Goal: Task Accomplishment & Management: Use online tool/utility

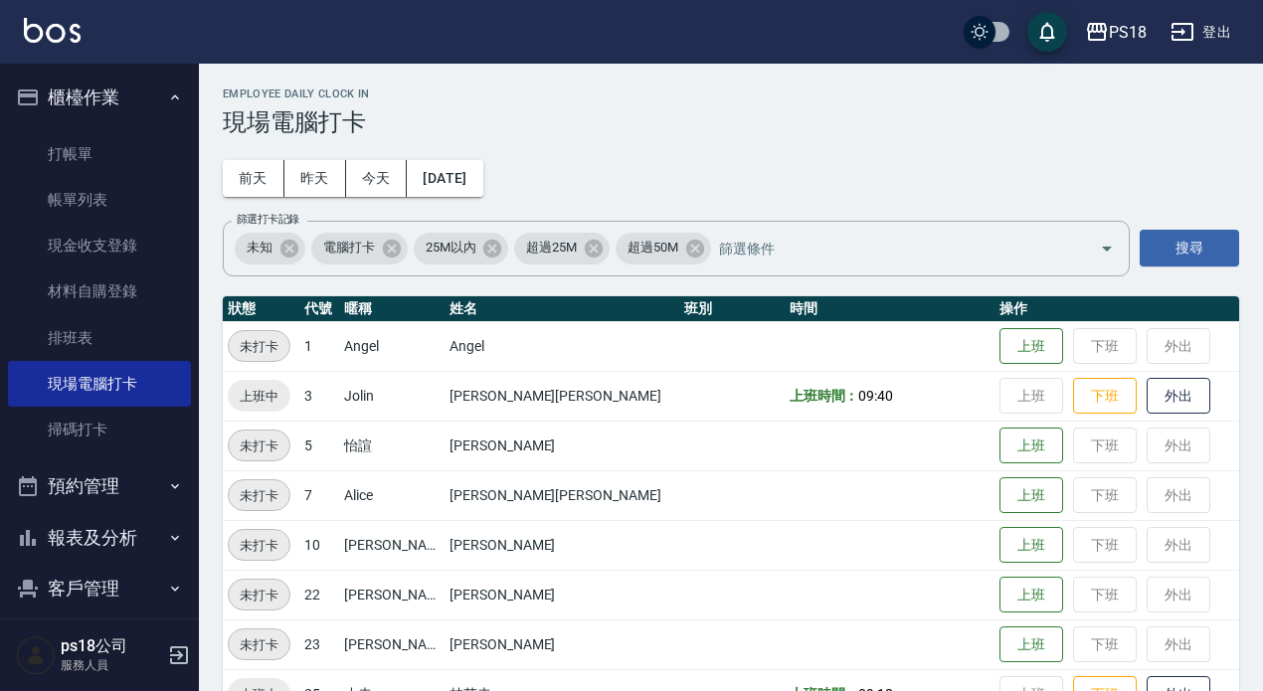
scroll to position [298, 0]
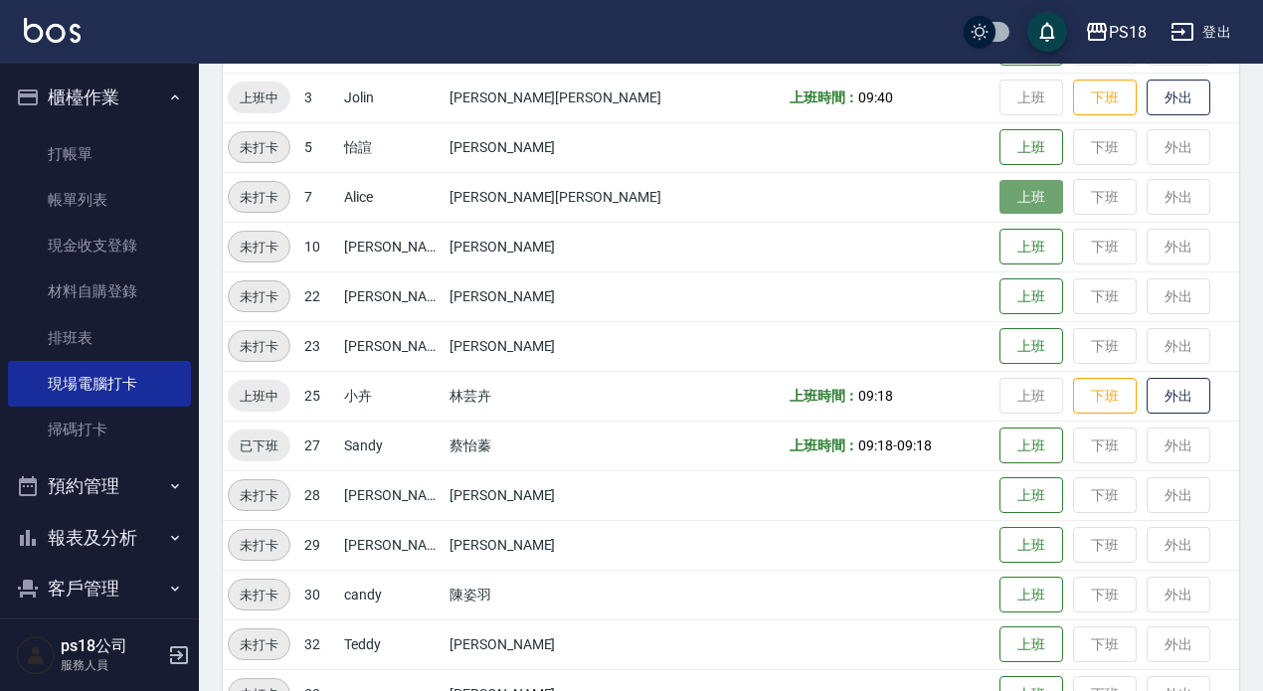
click at [1000, 192] on button "上班" at bounding box center [1032, 197] width 64 height 35
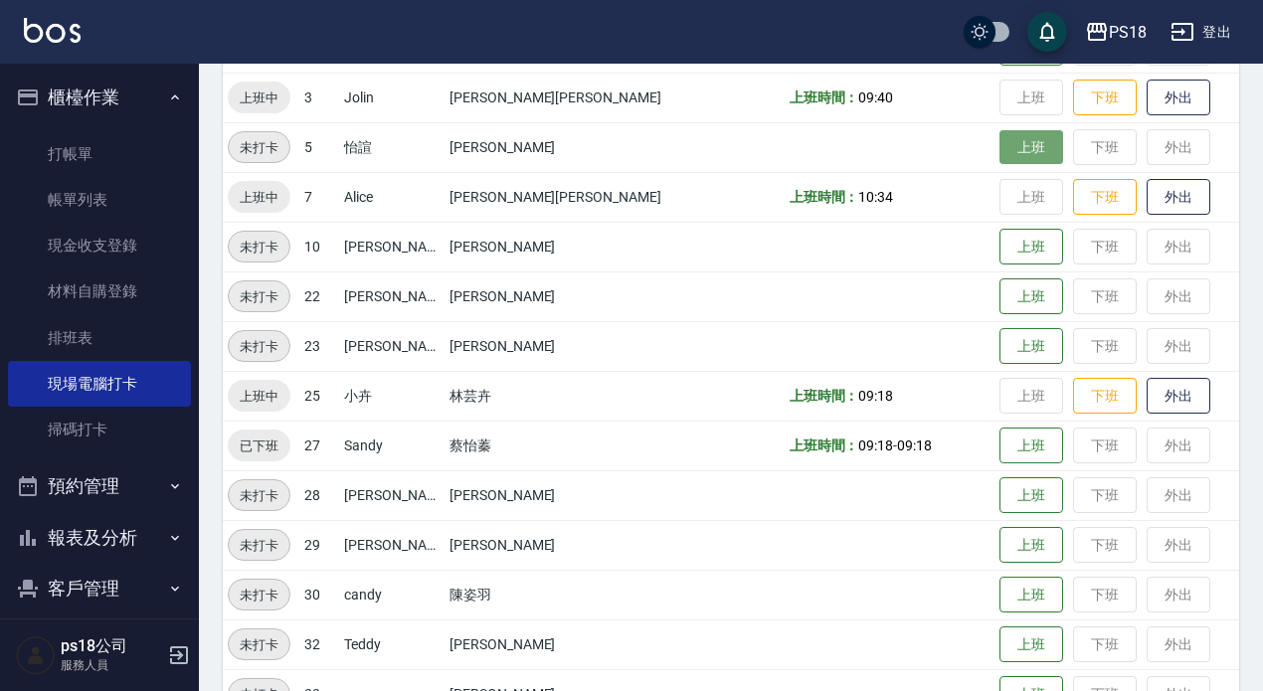
click at [1000, 143] on button "上班" at bounding box center [1032, 147] width 64 height 35
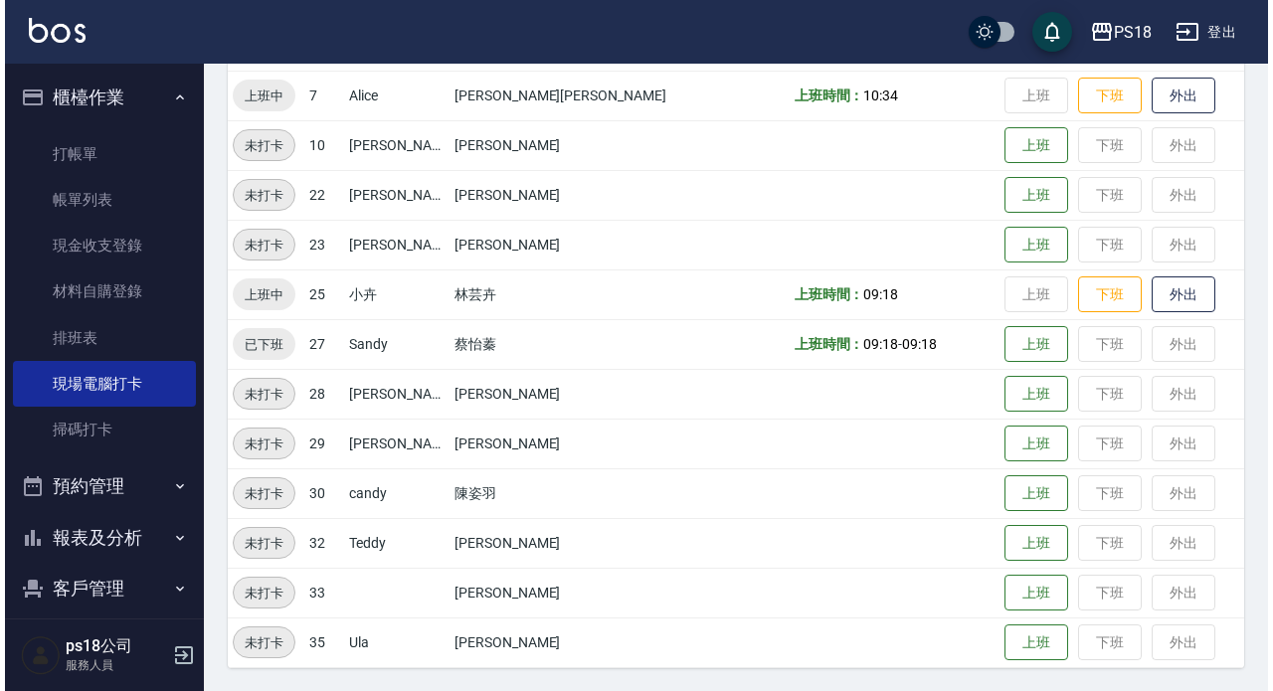
scroll to position [401, 0]
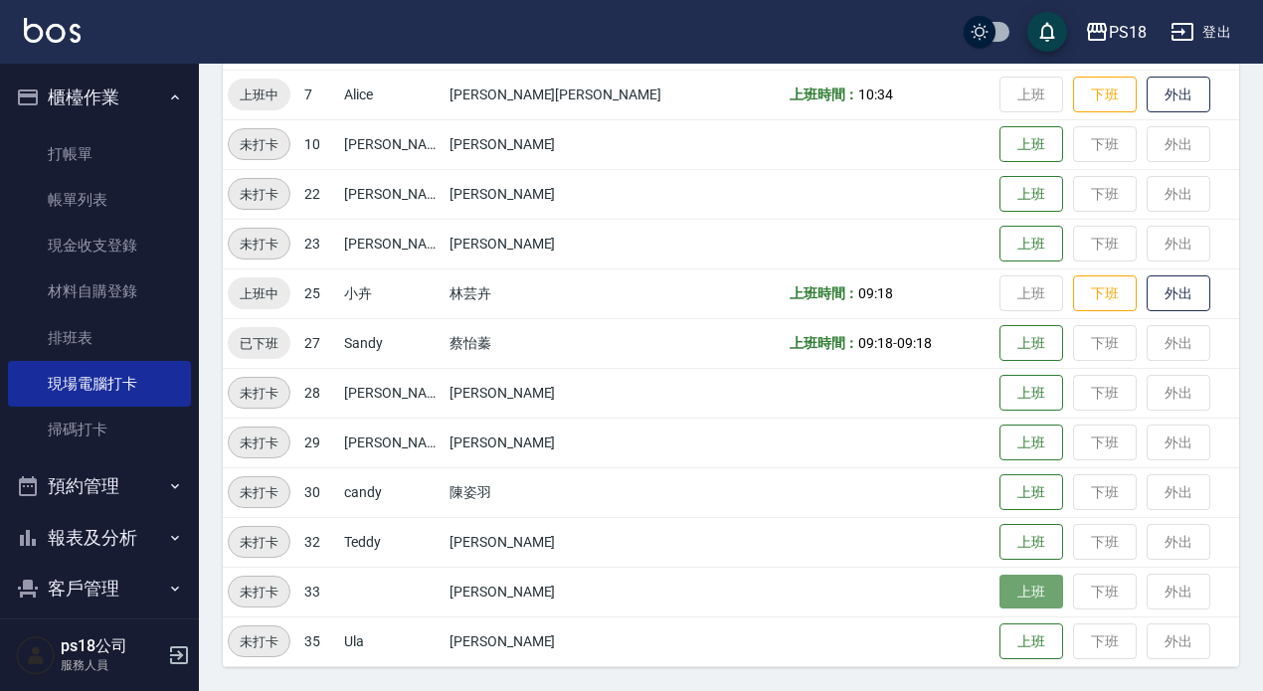
click at [1000, 592] on button "上班" at bounding box center [1032, 592] width 64 height 35
click at [1101, 34] on icon "button" at bounding box center [1097, 32] width 24 height 24
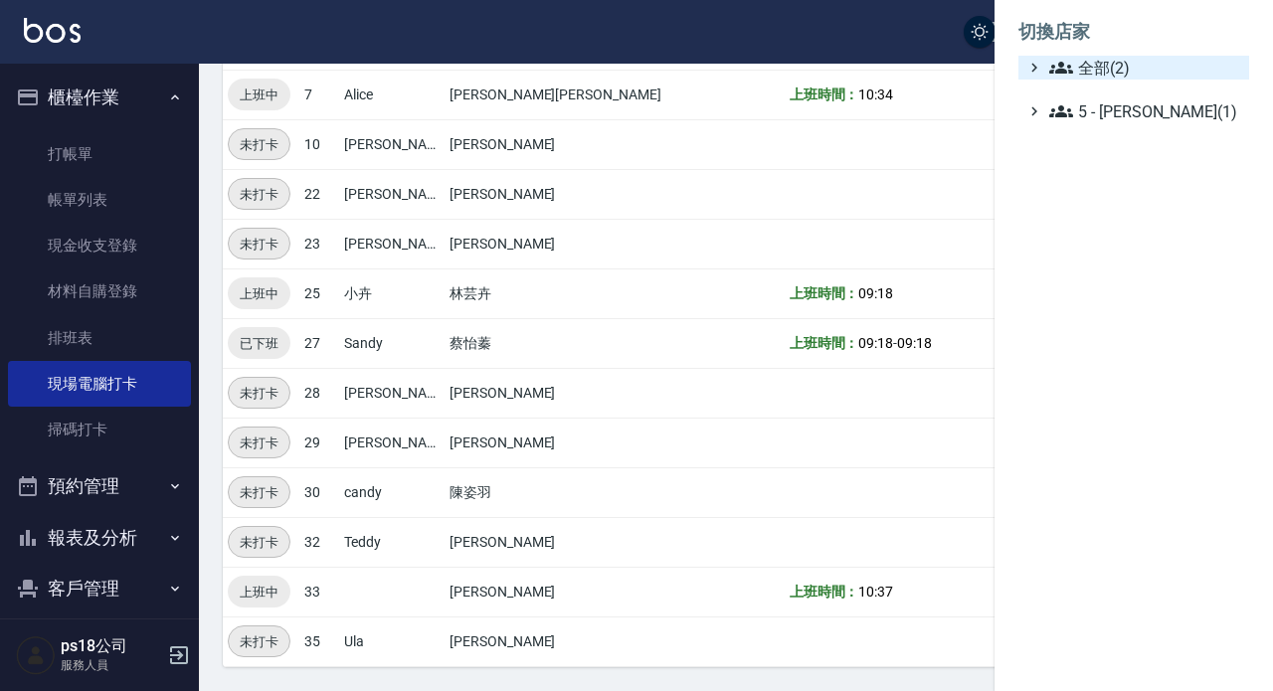
click at [1097, 67] on span "全部(2)" at bounding box center [1145, 68] width 192 height 24
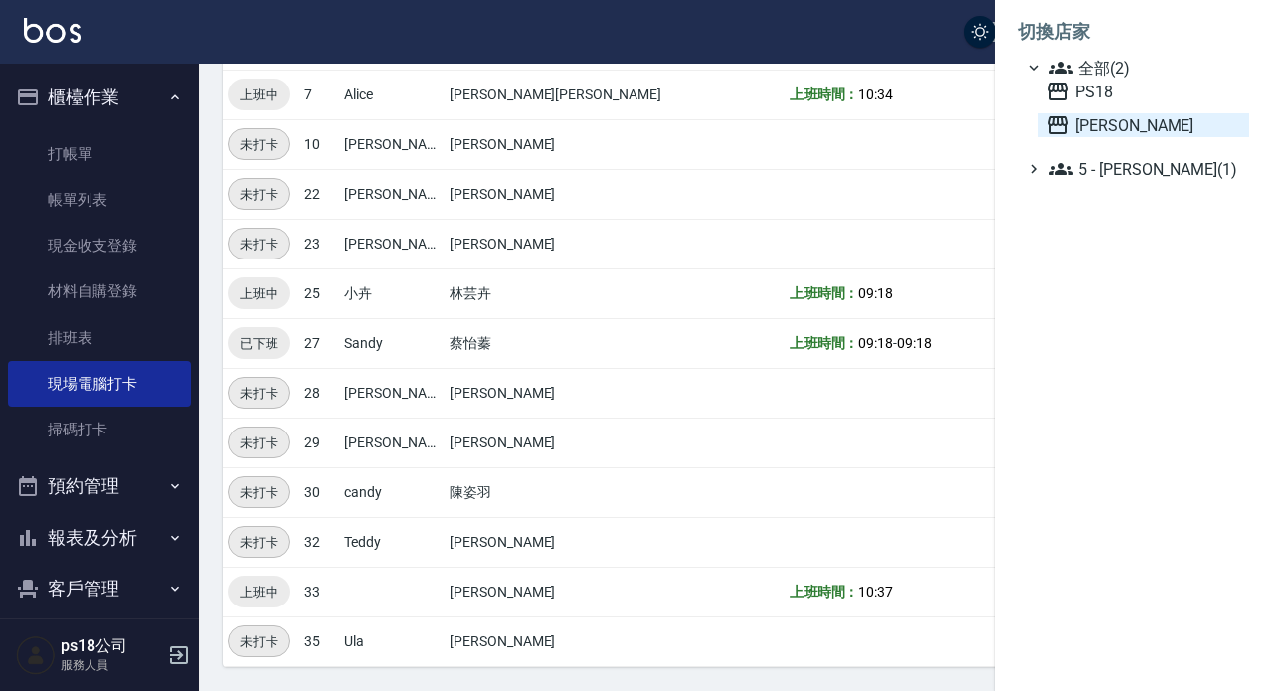
click at [1084, 123] on span "上越三和" at bounding box center [1143, 125] width 195 height 24
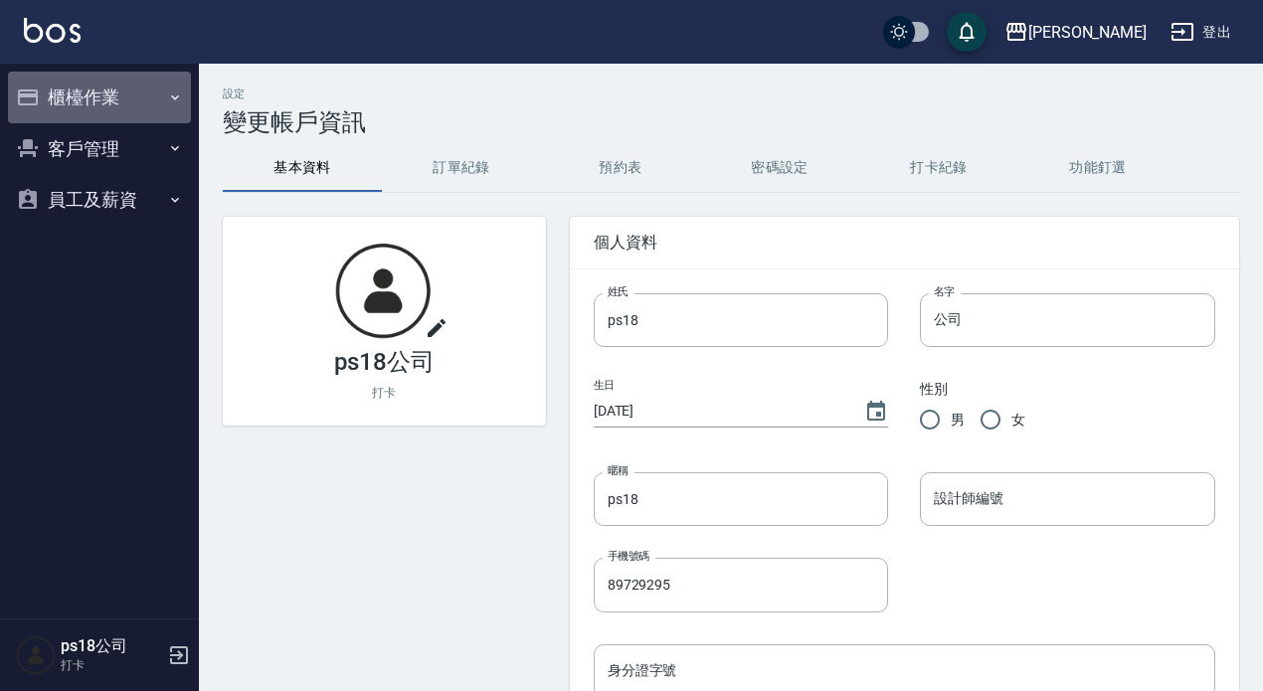
click at [112, 95] on button "櫃檯作業" at bounding box center [99, 98] width 183 height 52
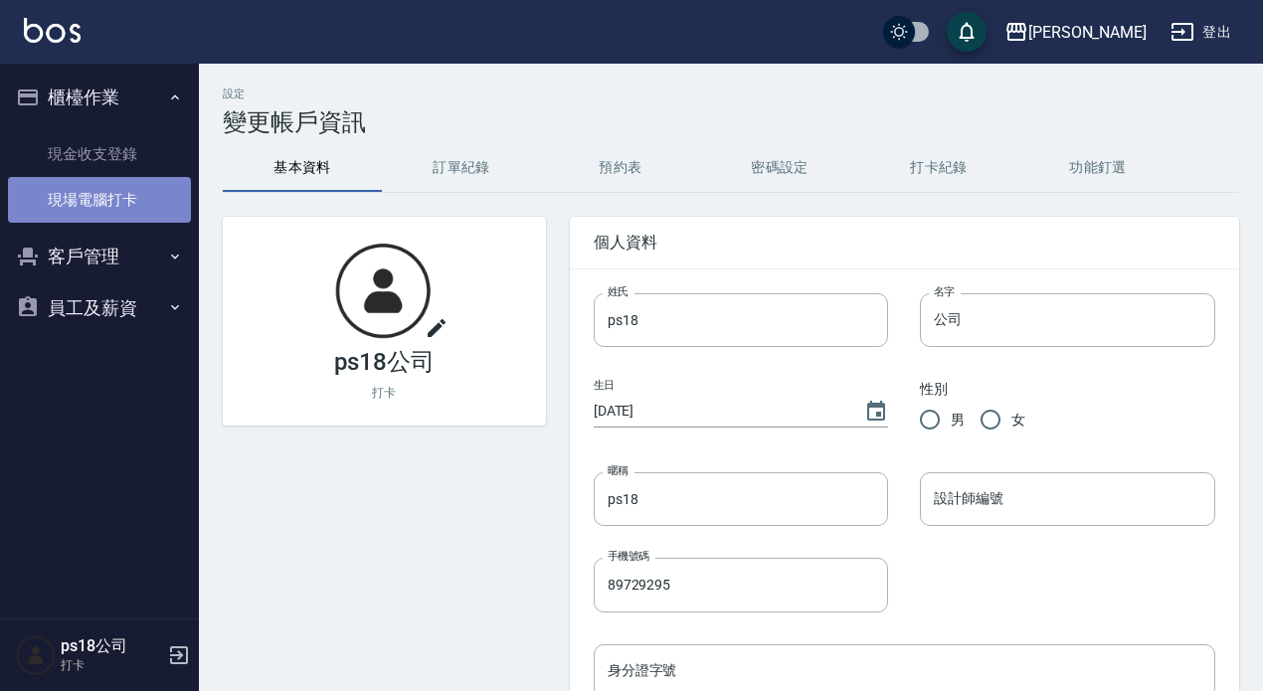
click at [124, 198] on link "現場電腦打卡" at bounding box center [99, 200] width 183 height 46
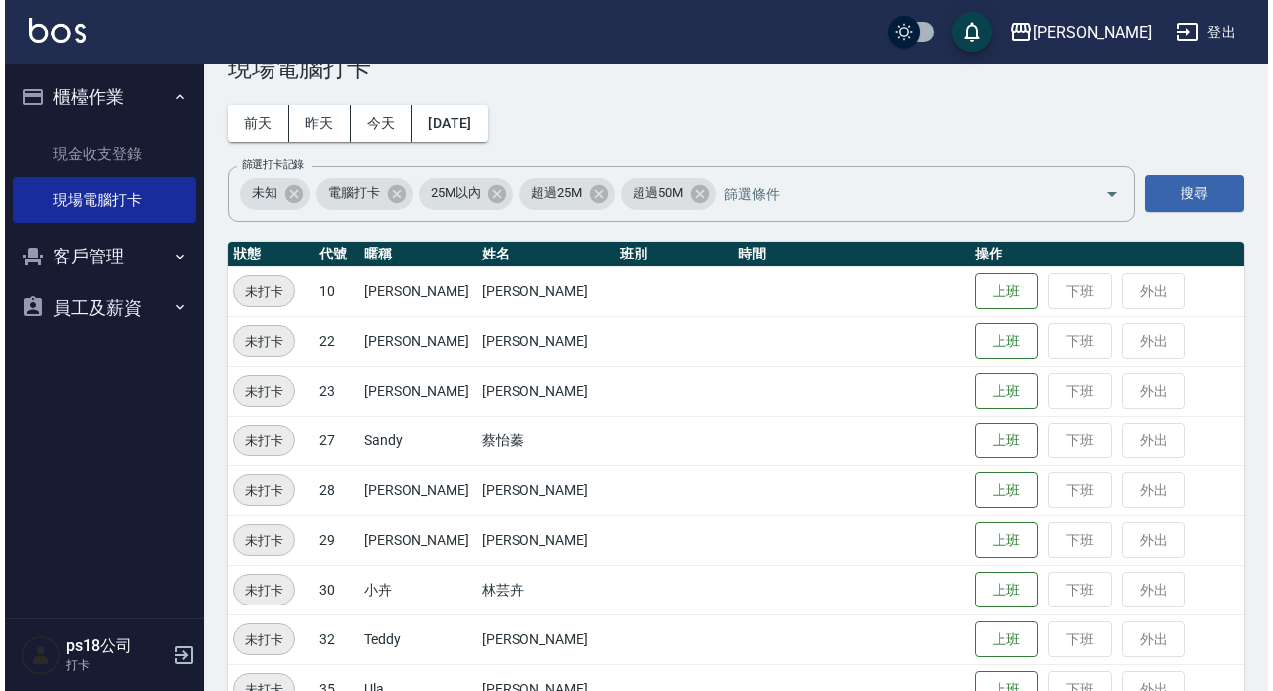
scroll to position [102, 0]
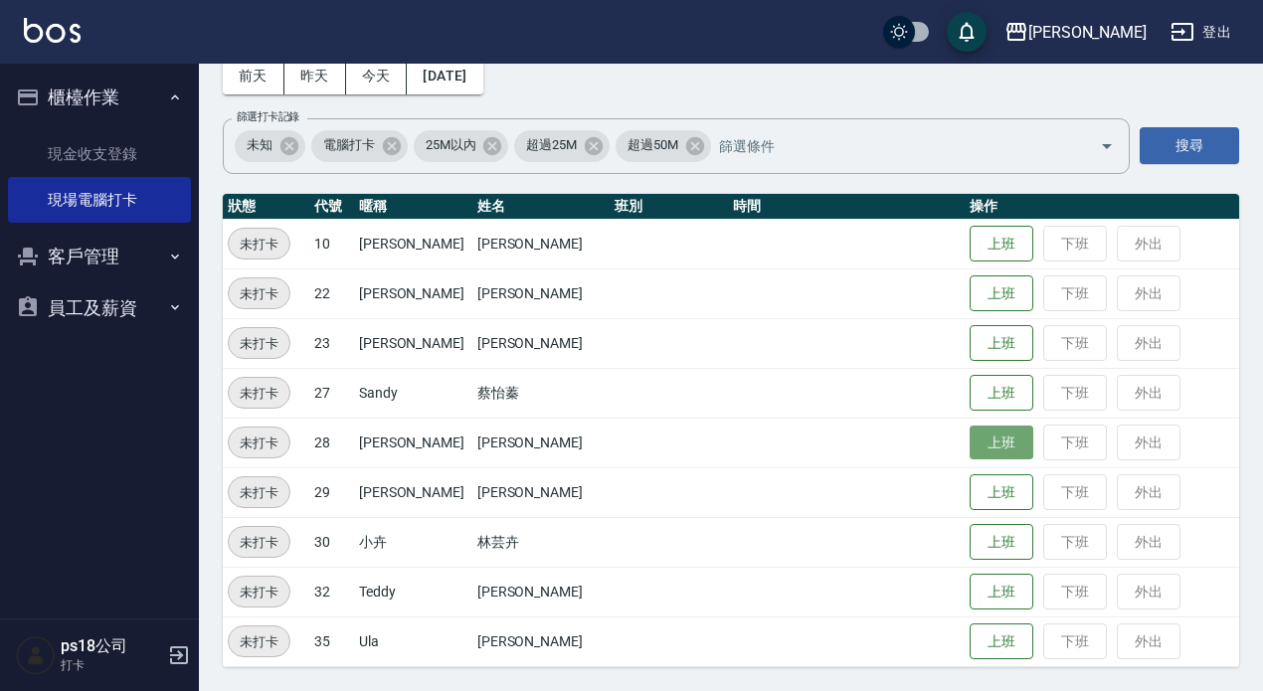
click at [1003, 443] on button "上班" at bounding box center [1002, 443] width 64 height 35
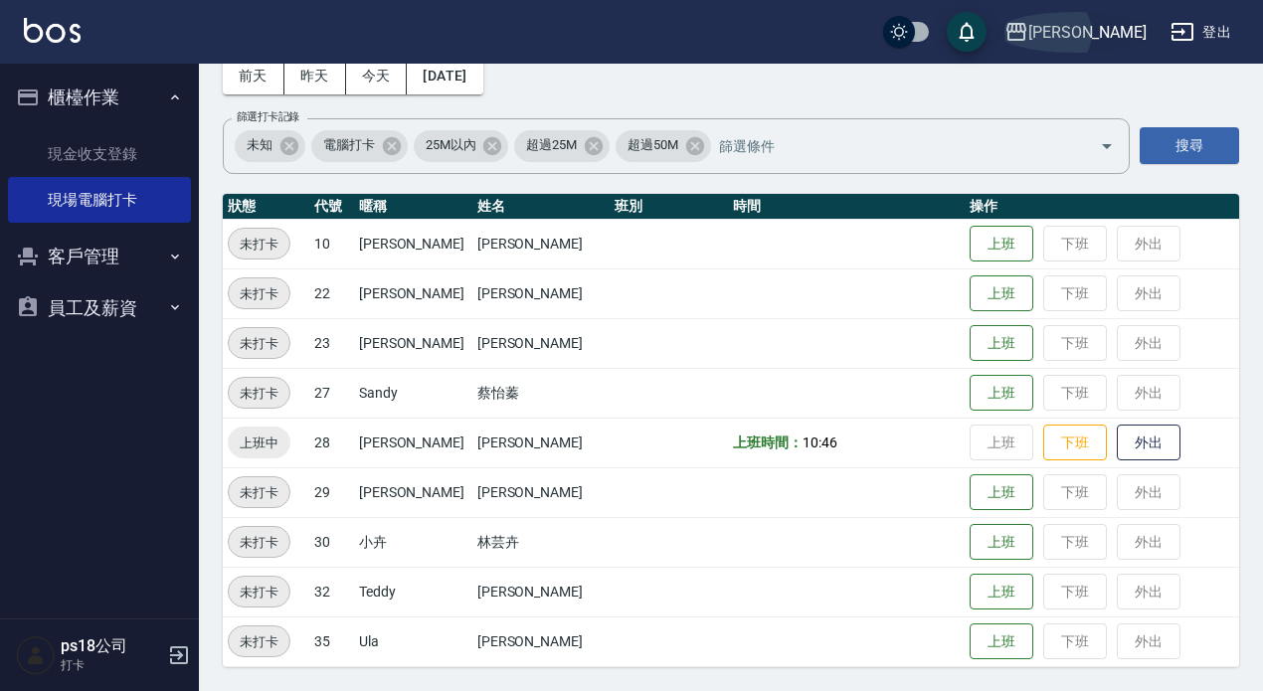
click at [1090, 32] on div "上越三和" at bounding box center [1087, 32] width 118 height 25
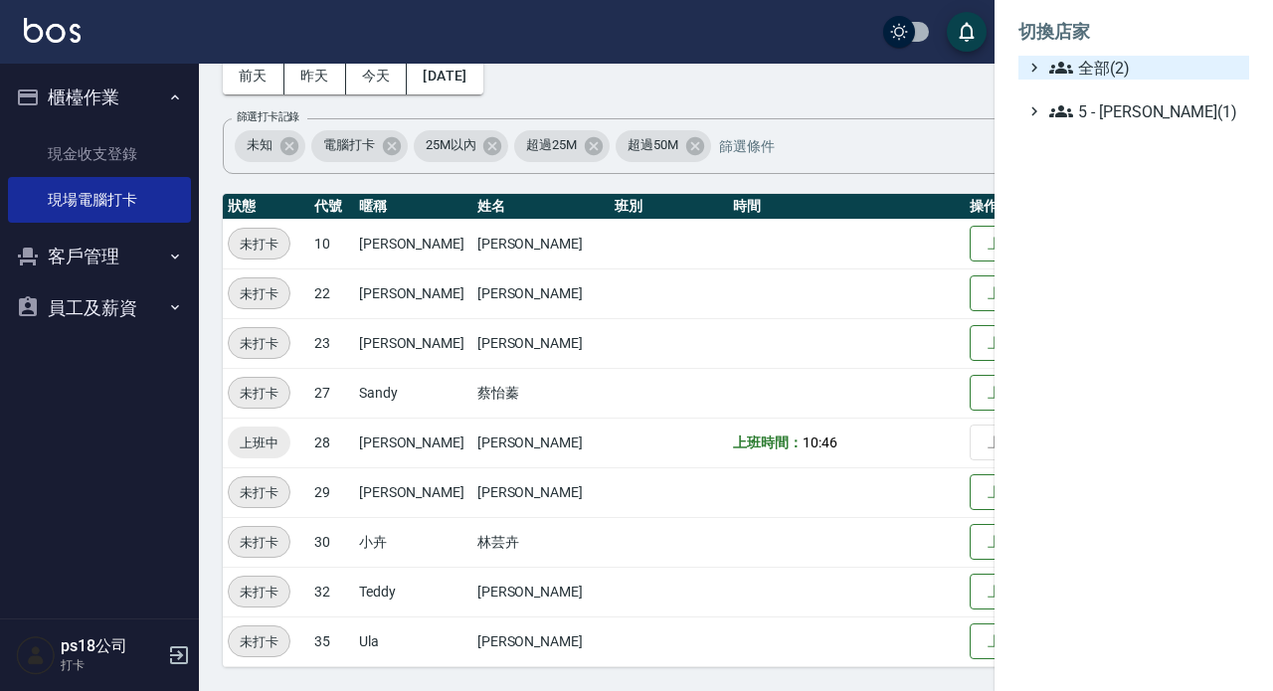
click at [1050, 70] on icon at bounding box center [1061, 68] width 24 height 24
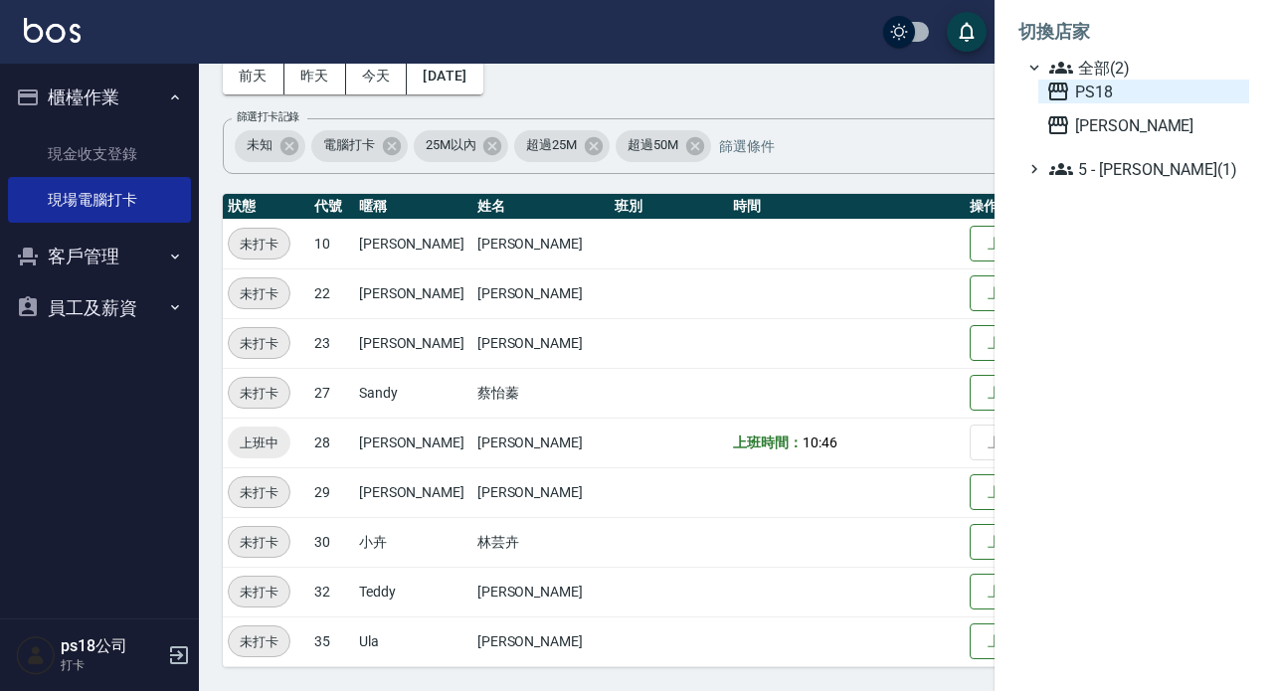
click at [1056, 92] on icon at bounding box center [1058, 92] width 24 height 24
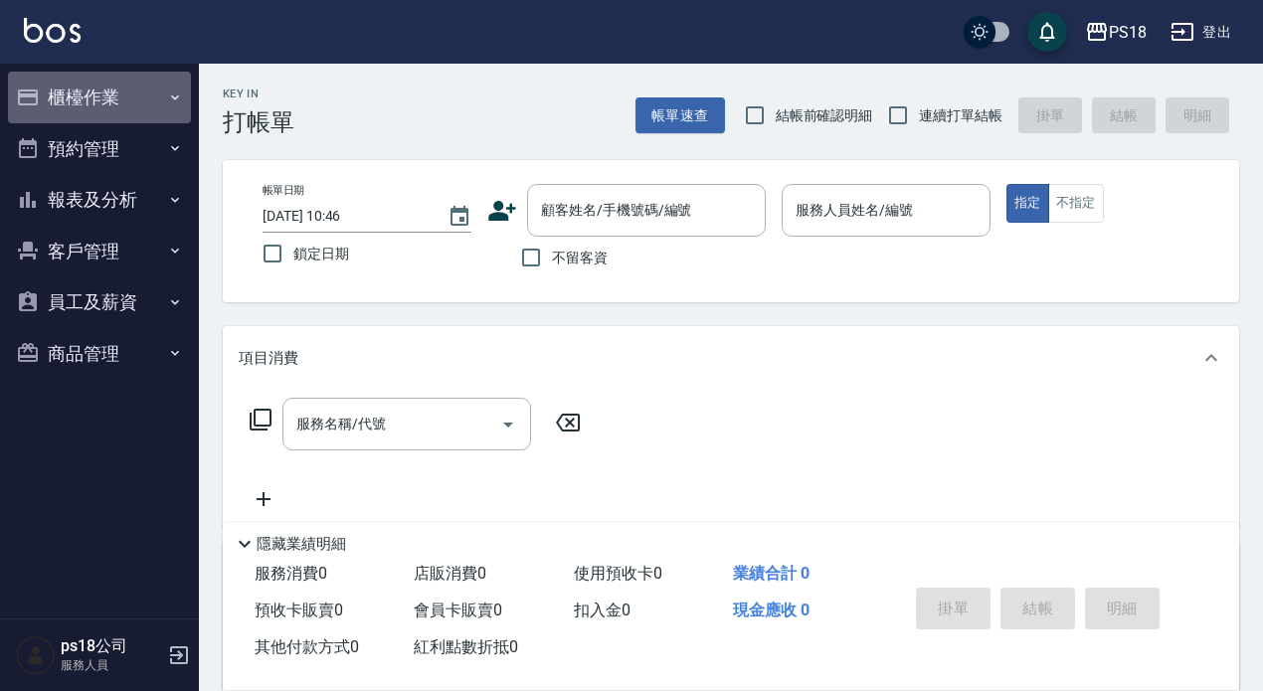
drag, startPoint x: 123, startPoint y: 98, endPoint x: 117, endPoint y: 115, distance: 17.9
click at [123, 95] on button "櫃檯作業" at bounding box center [99, 98] width 183 height 52
